Goal: Find specific page/section: Find specific page/section

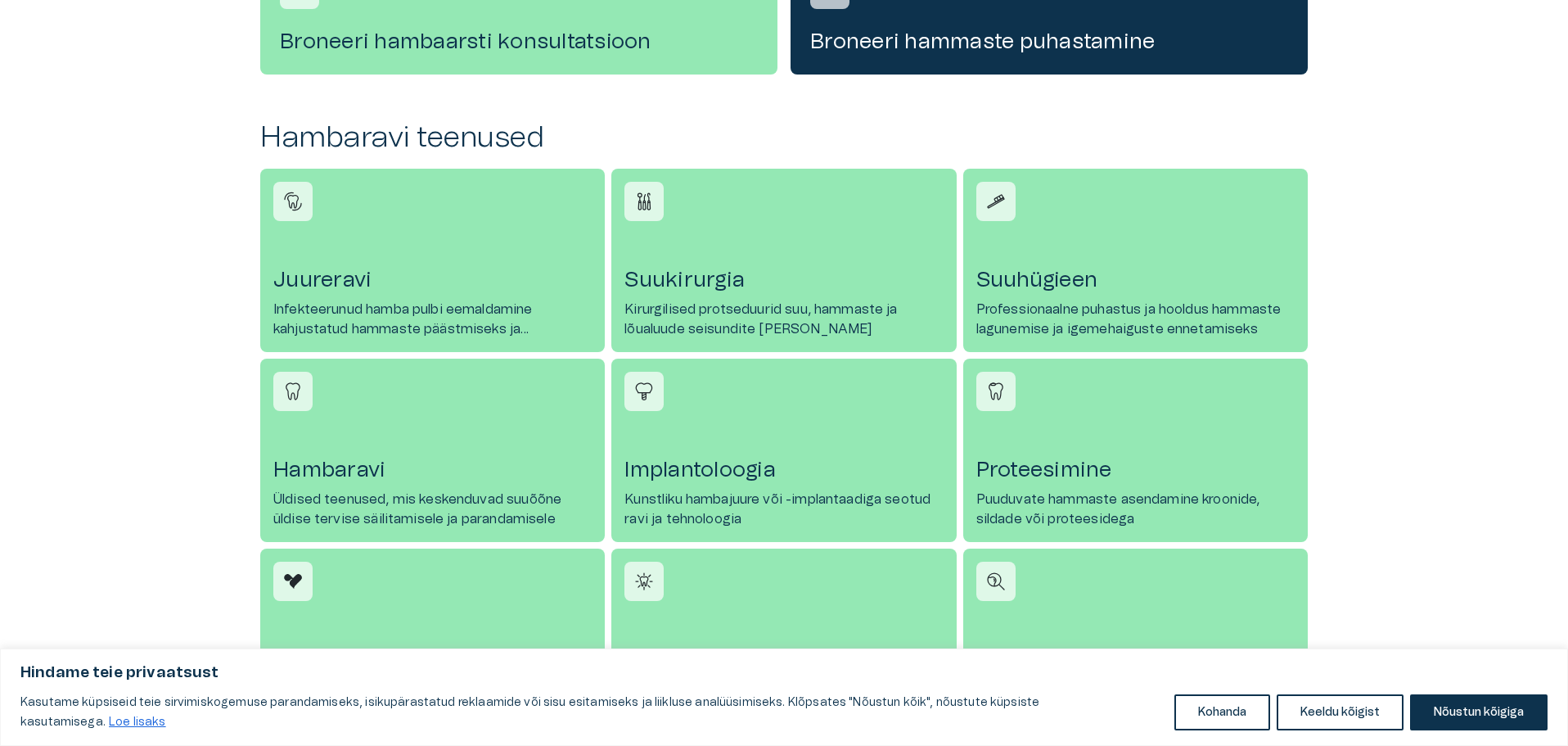
scroll to position [573, 0]
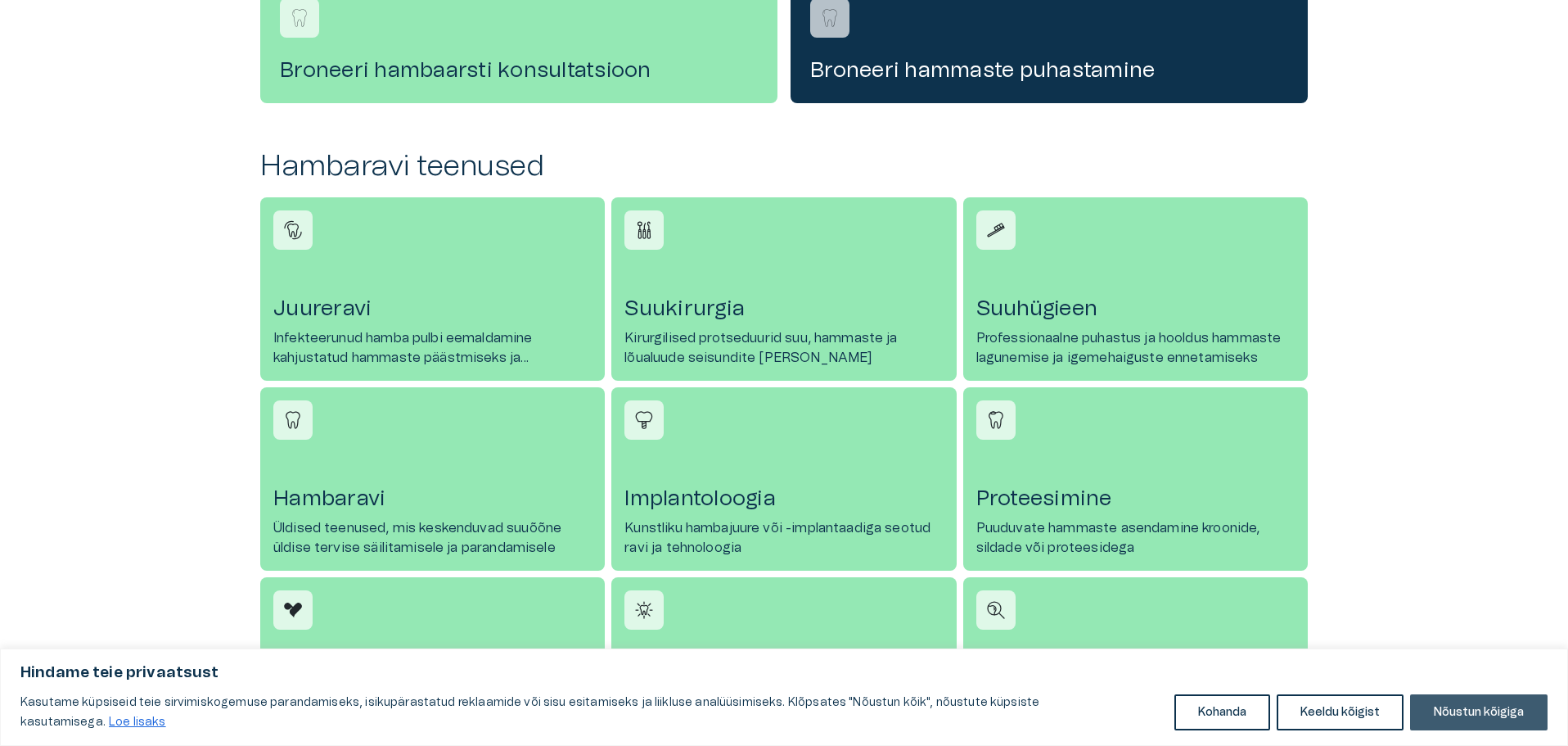
click at [1477, 719] on button "Nõustun kõigiga" at bounding box center [1479, 712] width 137 height 36
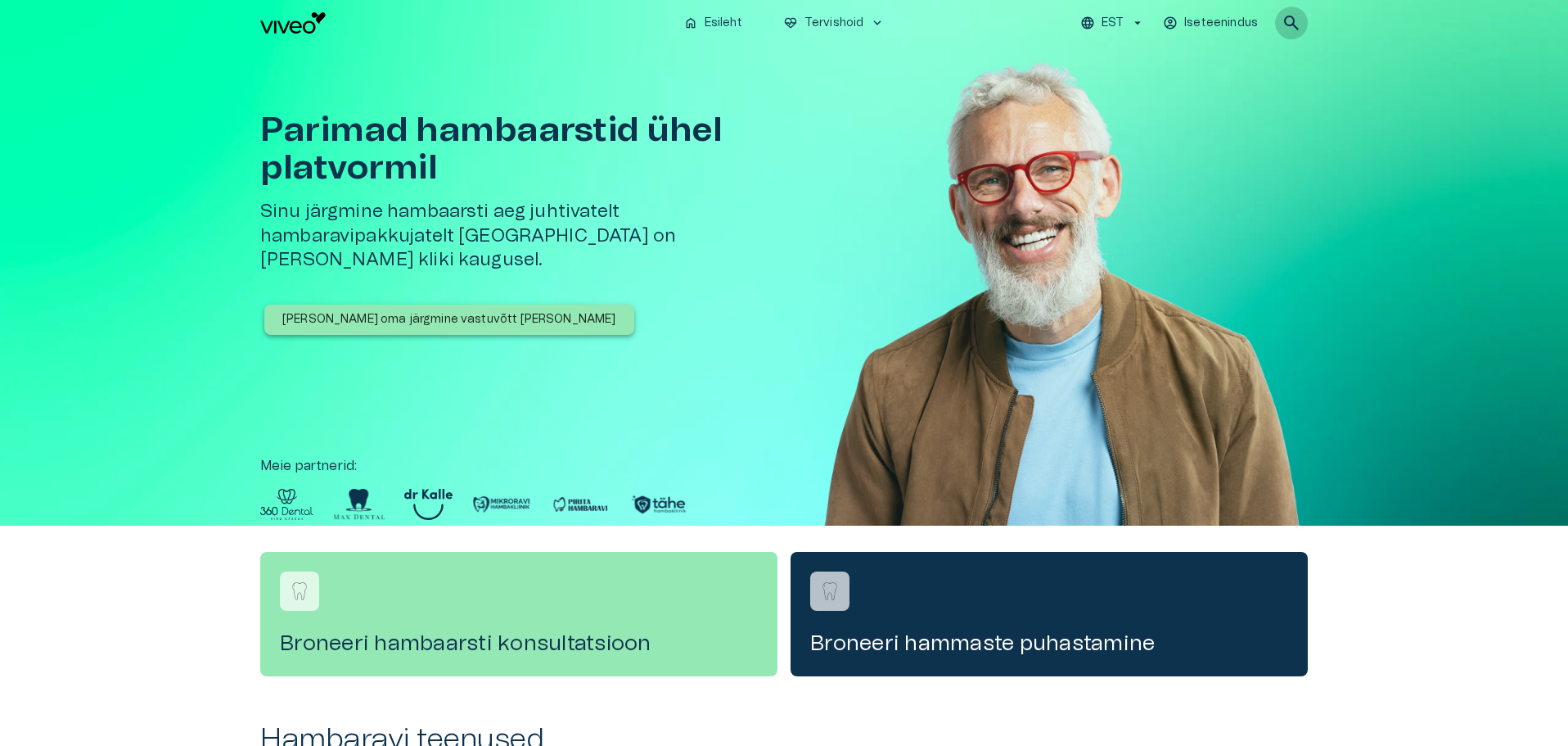
click at [1291, 23] on span "search" at bounding box center [1291, 23] width 20 height 20
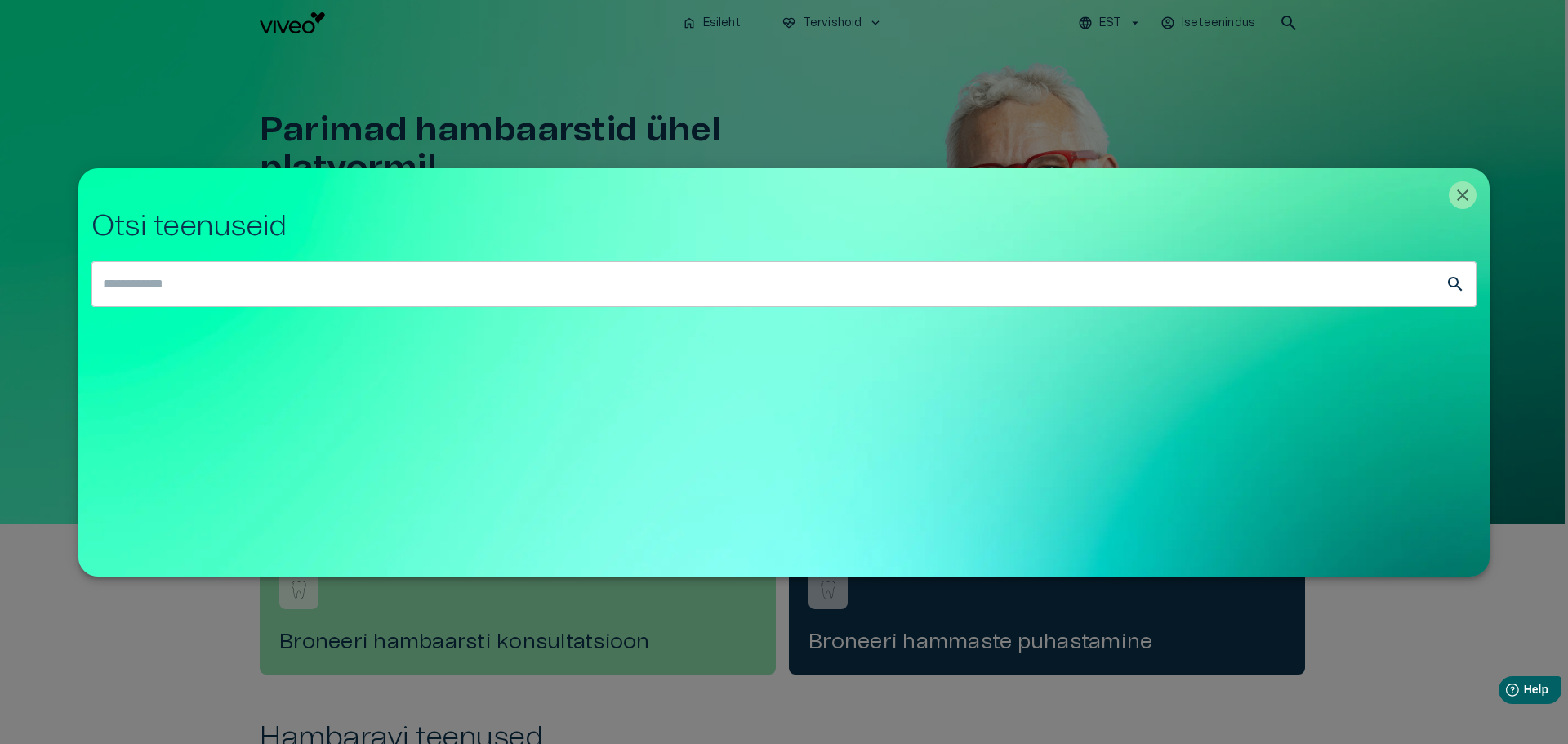
click at [212, 282] on input "text" at bounding box center [768, 284] width 1353 height 45
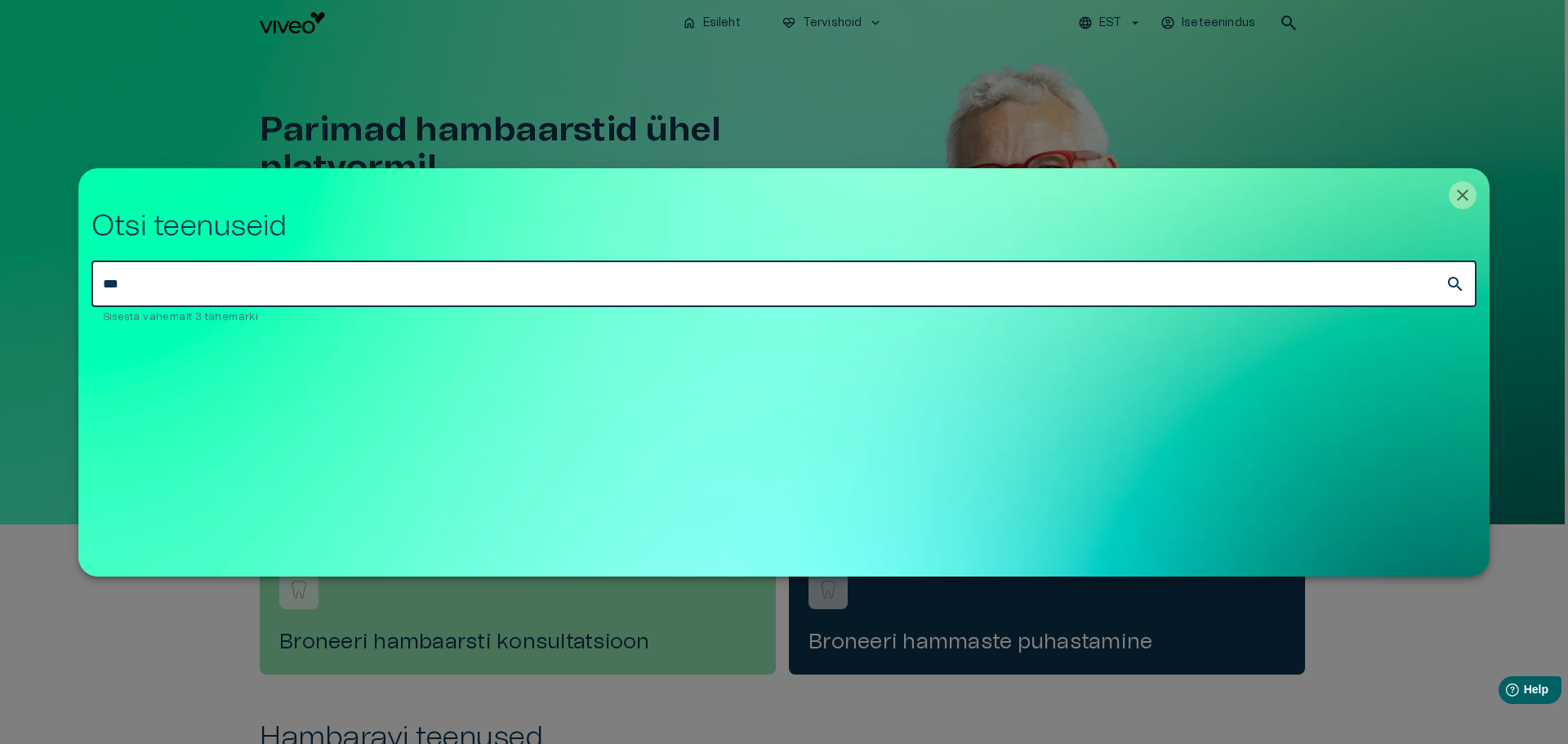
type input "***"
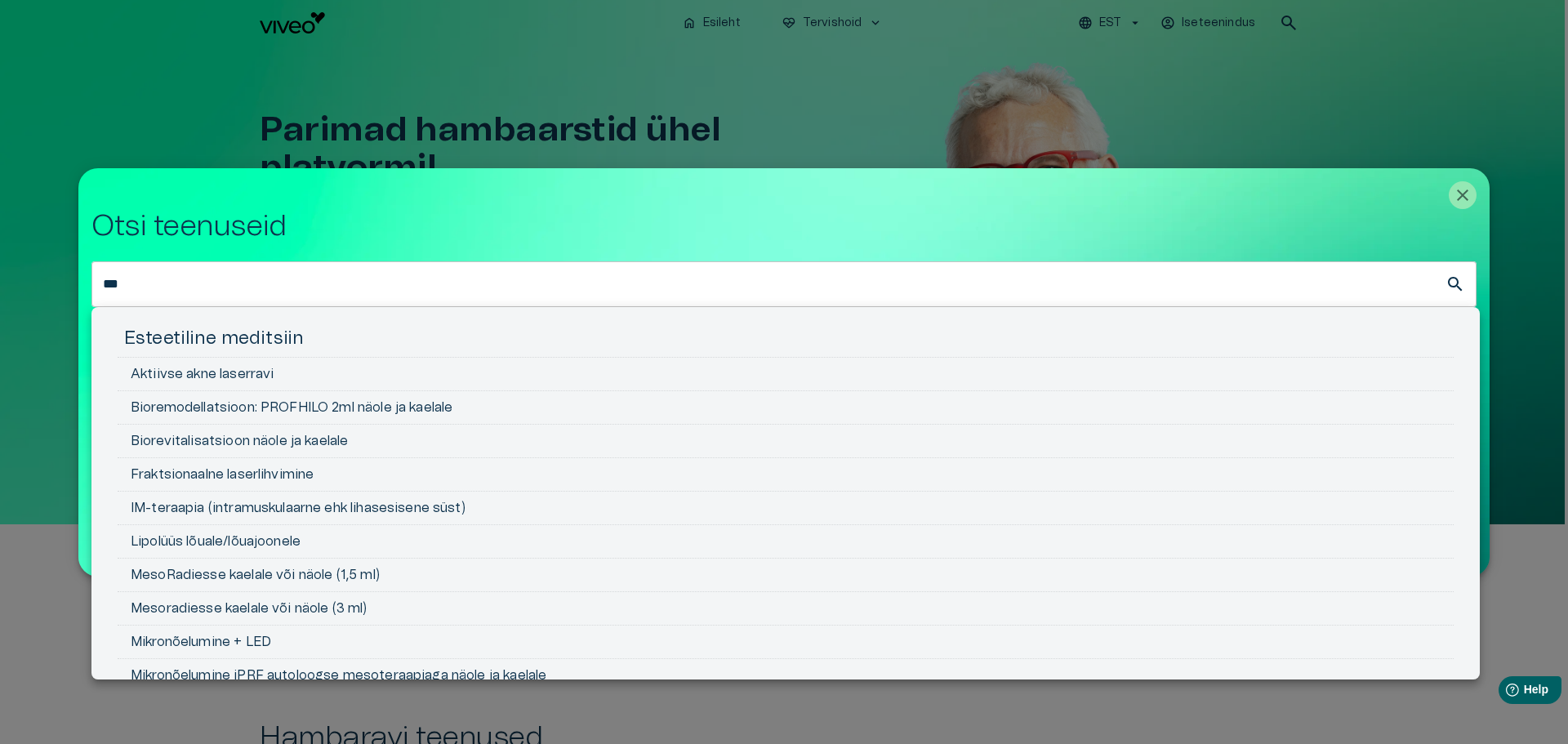
click at [1457, 196] on div at bounding box center [784, 372] width 1568 height 744
